Goal: Transaction & Acquisition: Obtain resource

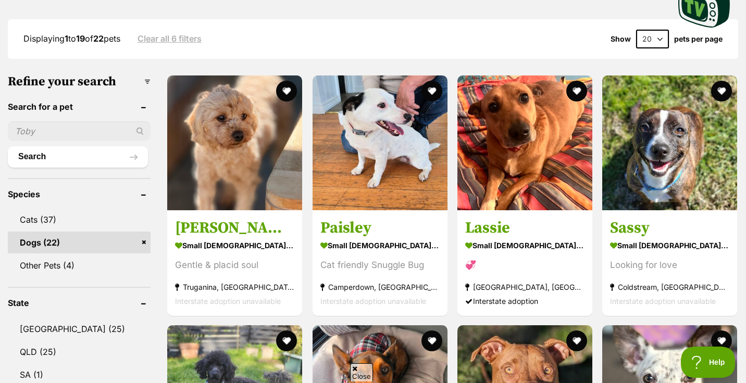
scroll to position [266, 0]
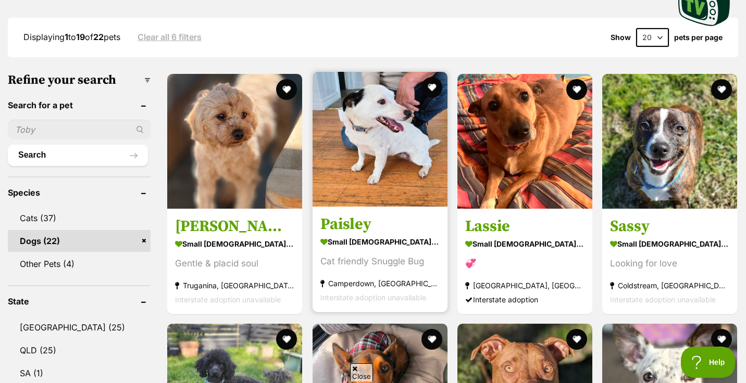
click at [380, 146] on img at bounding box center [380, 139] width 135 height 135
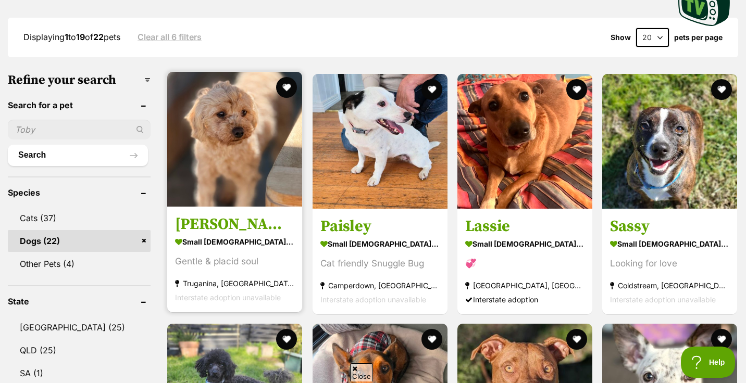
click at [233, 152] on img at bounding box center [234, 139] width 135 height 135
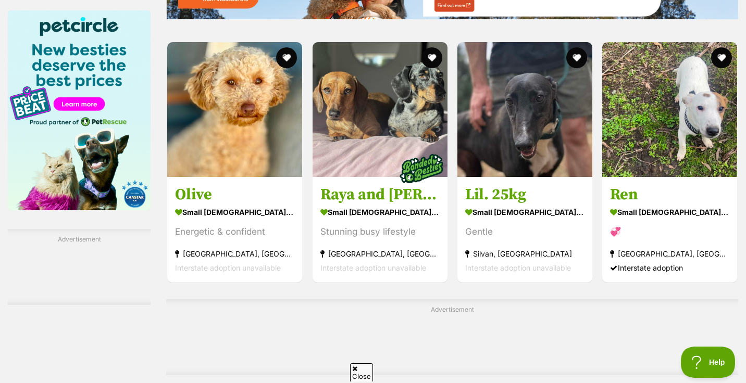
scroll to position [1508, 0]
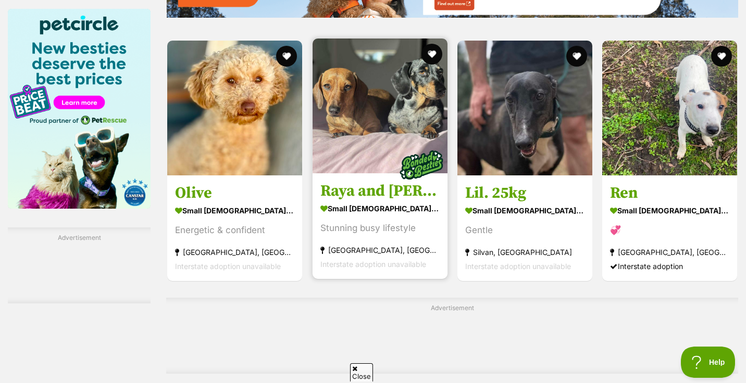
click at [367, 132] on img at bounding box center [380, 106] width 135 height 135
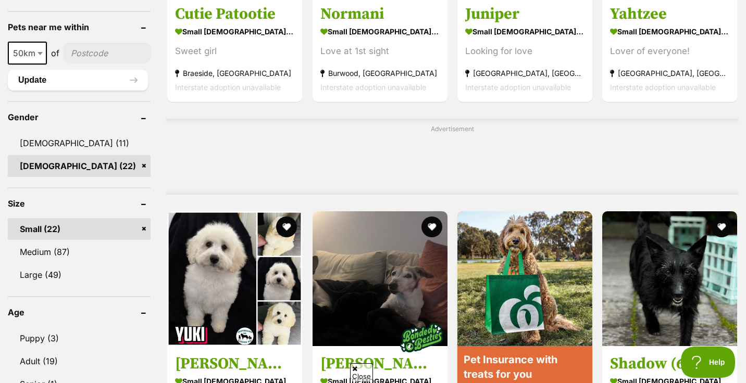
scroll to position [0, 0]
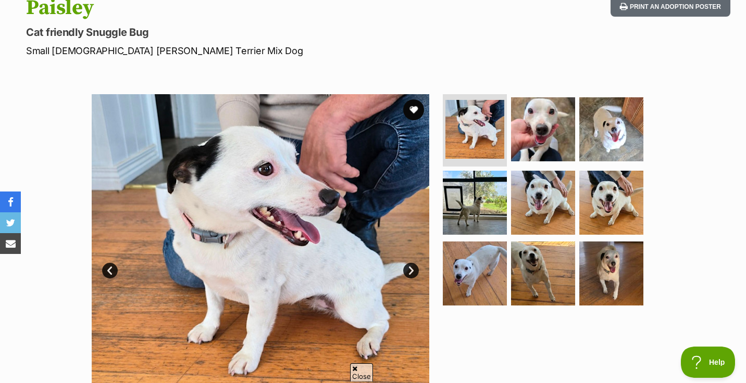
scroll to position [123, 0]
click at [409, 270] on link "Next" at bounding box center [411, 271] width 16 height 16
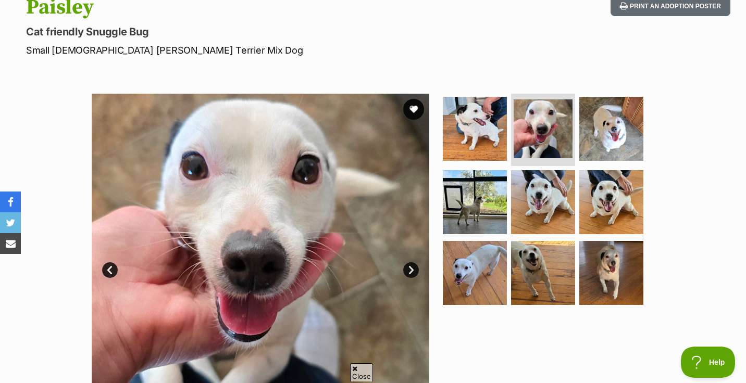
click at [409, 270] on link "Next" at bounding box center [411, 271] width 16 height 16
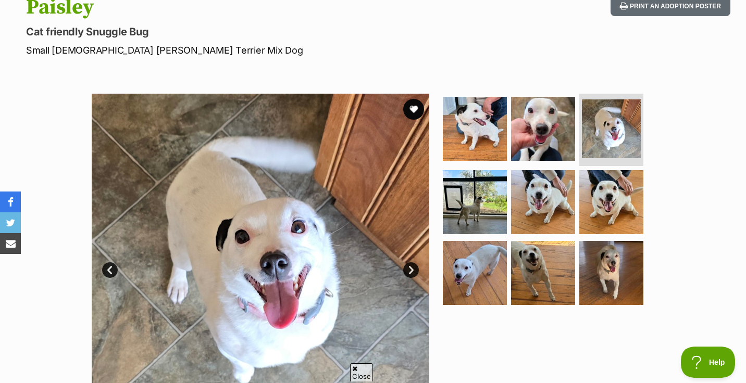
click at [409, 270] on link "Next" at bounding box center [411, 271] width 16 height 16
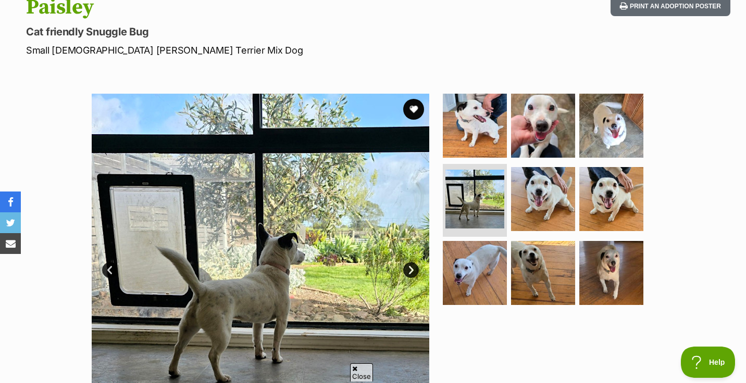
click at [409, 270] on link "Next" at bounding box center [411, 271] width 16 height 16
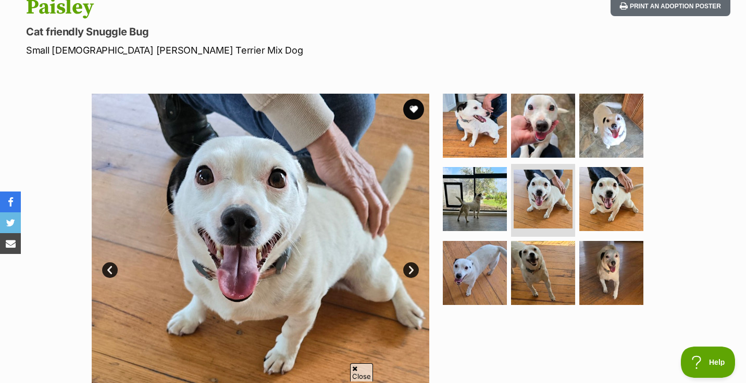
click at [110, 268] on link "Prev" at bounding box center [110, 271] width 16 height 16
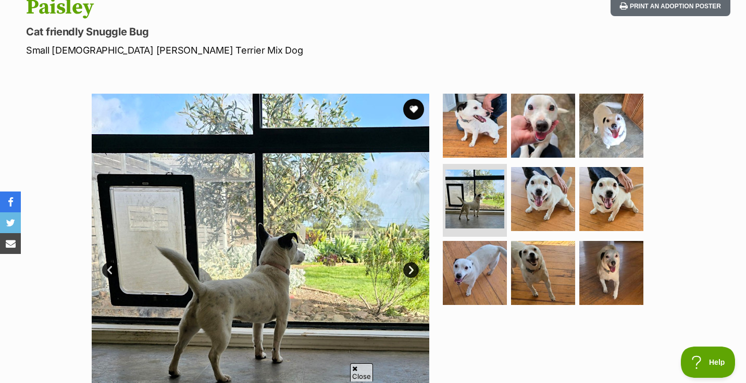
click at [410, 272] on link "Next" at bounding box center [411, 271] width 16 height 16
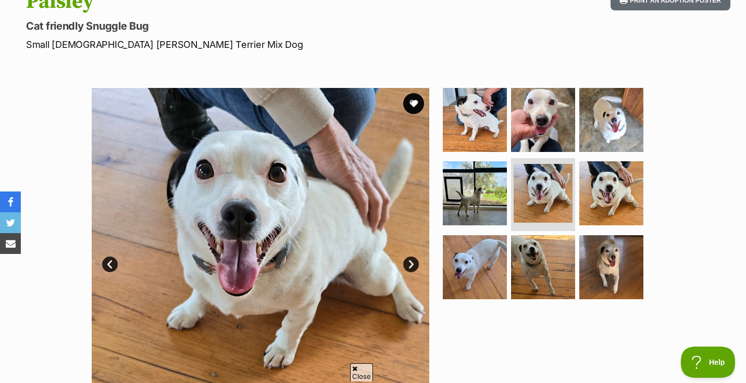
scroll to position [0, 0]
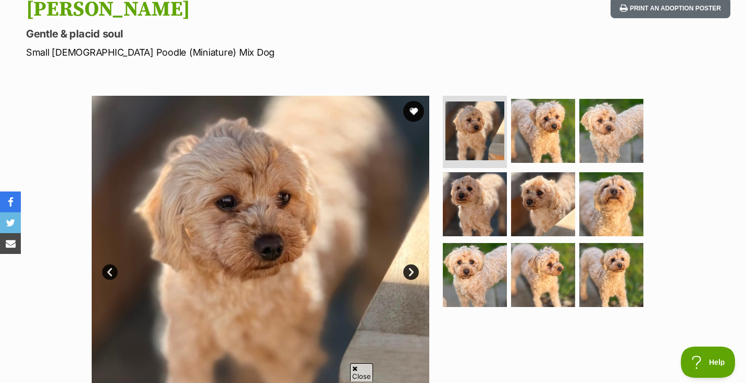
click at [412, 272] on link "Next" at bounding box center [411, 273] width 16 height 16
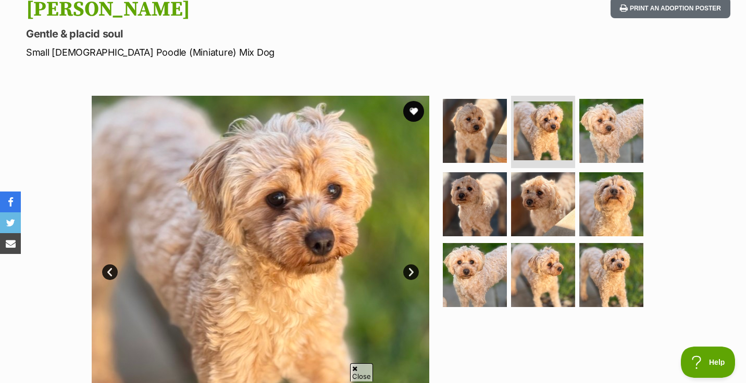
click at [412, 272] on link "Next" at bounding box center [411, 273] width 16 height 16
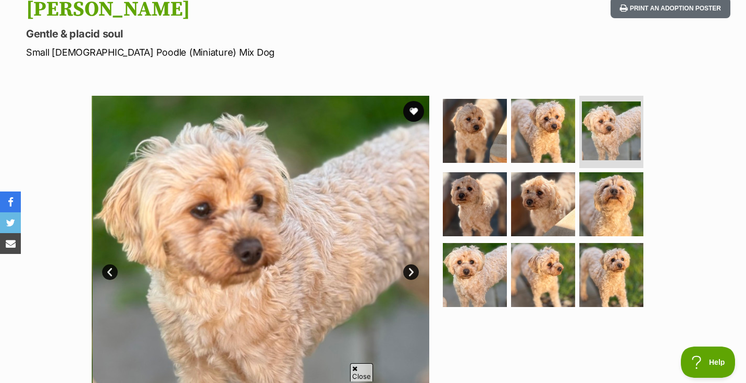
click at [412, 272] on link "Next" at bounding box center [411, 273] width 16 height 16
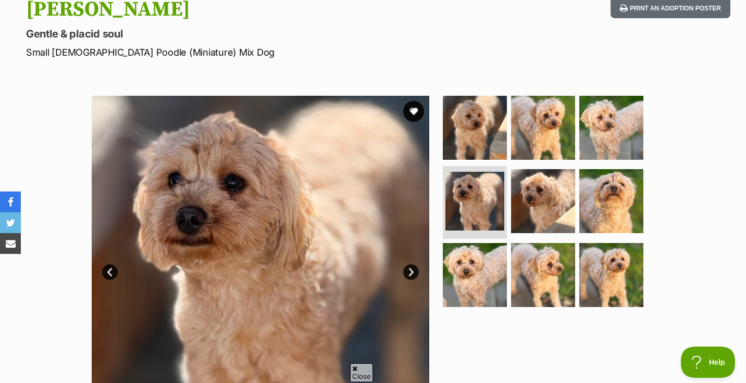
click at [412, 272] on link "Next" at bounding box center [411, 273] width 16 height 16
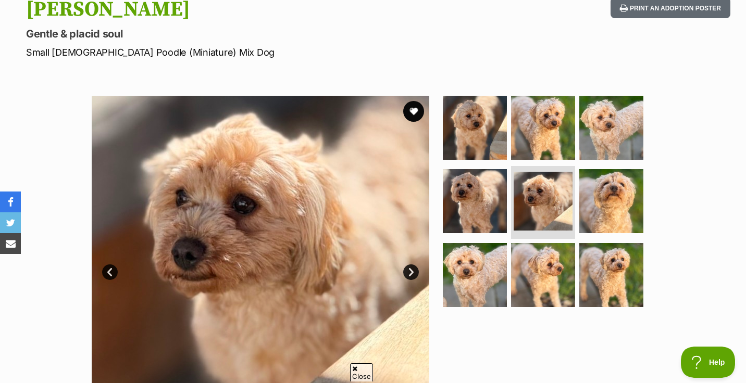
click at [412, 272] on link "Next" at bounding box center [411, 273] width 16 height 16
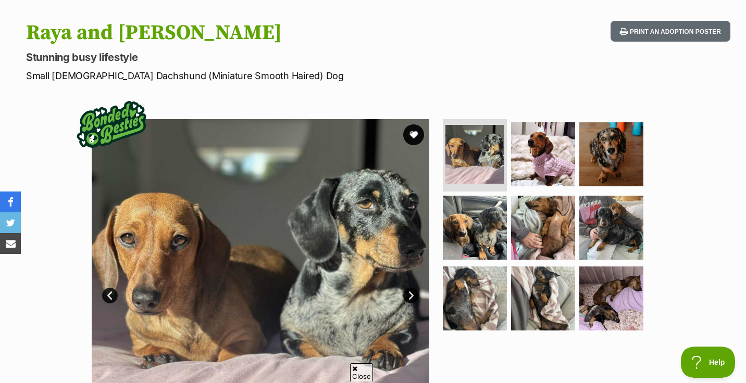
scroll to position [107, 0]
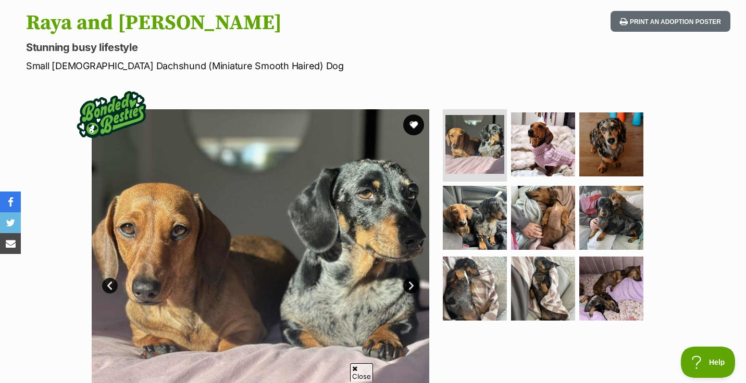
click at [411, 287] on link "Next" at bounding box center [411, 286] width 16 height 16
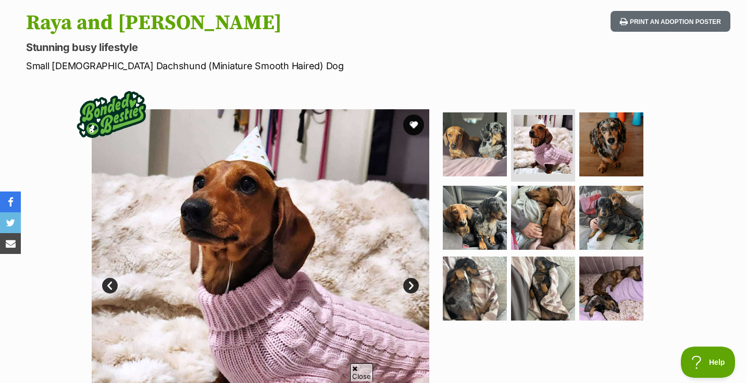
click at [411, 287] on link "Next" at bounding box center [411, 286] width 16 height 16
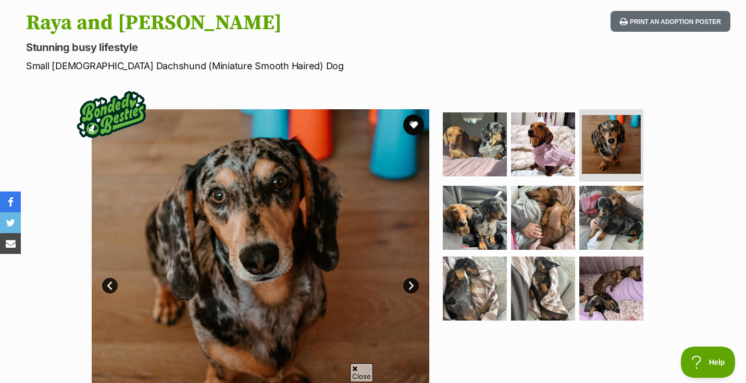
click at [411, 287] on link "Next" at bounding box center [411, 286] width 16 height 16
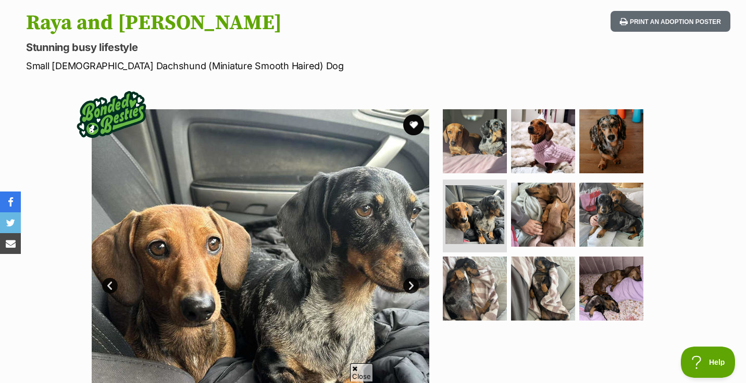
click at [411, 287] on link "Next" at bounding box center [411, 286] width 16 height 16
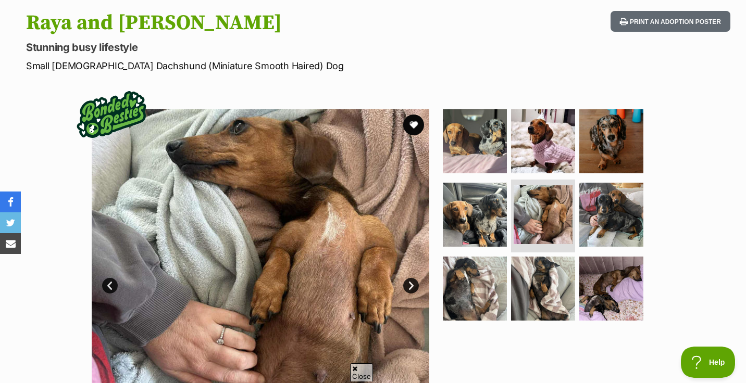
click at [411, 287] on link "Next" at bounding box center [411, 286] width 16 height 16
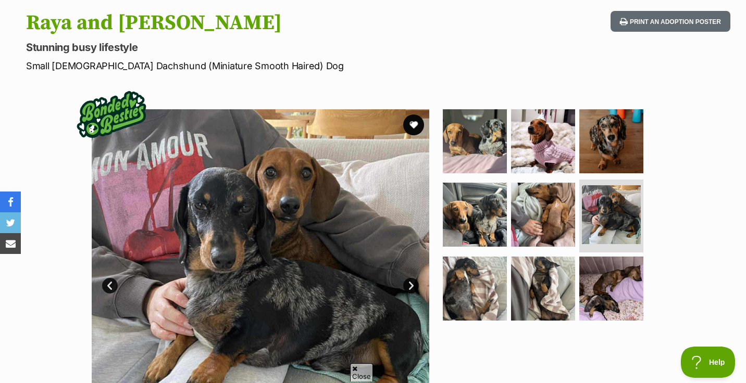
click at [411, 287] on link "Next" at bounding box center [411, 286] width 16 height 16
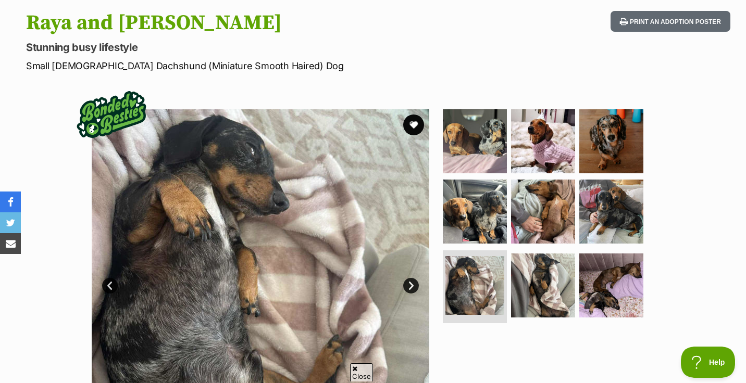
click at [411, 287] on link "Next" at bounding box center [411, 286] width 16 height 16
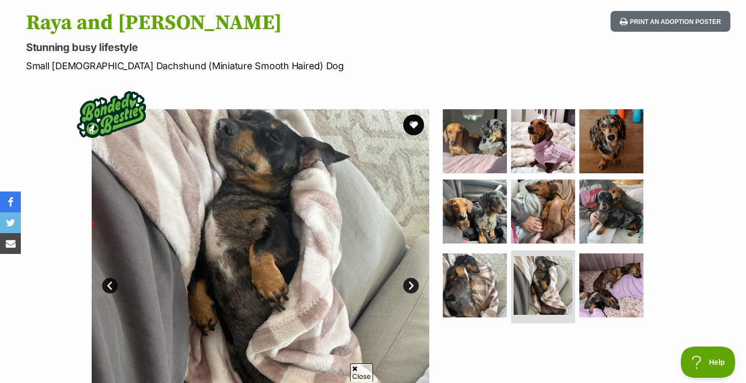
click at [411, 287] on link "Next" at bounding box center [411, 286] width 16 height 16
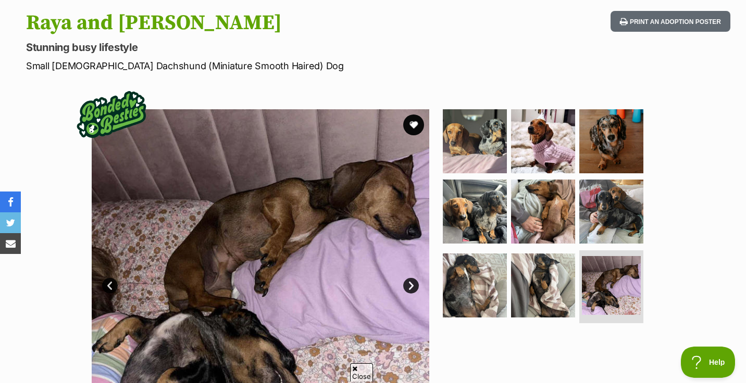
click at [411, 287] on link "Next" at bounding box center [411, 286] width 16 height 16
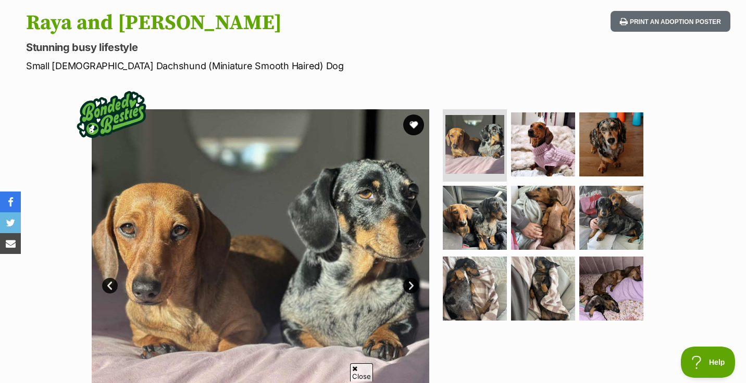
click at [114, 286] on link "Prev" at bounding box center [110, 286] width 16 height 16
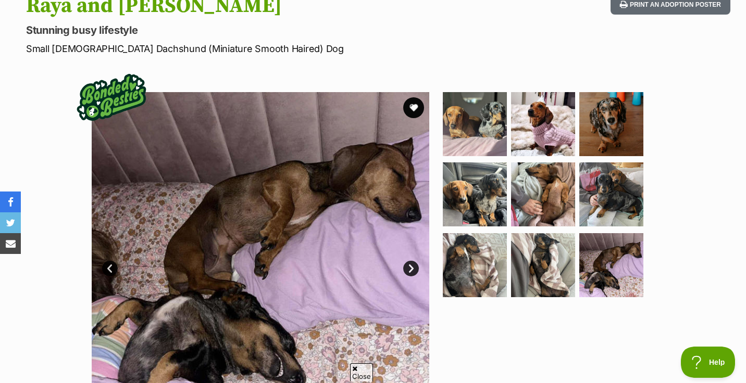
scroll to position [119, 0]
